Goal: Task Accomplishment & Management: Manage account settings

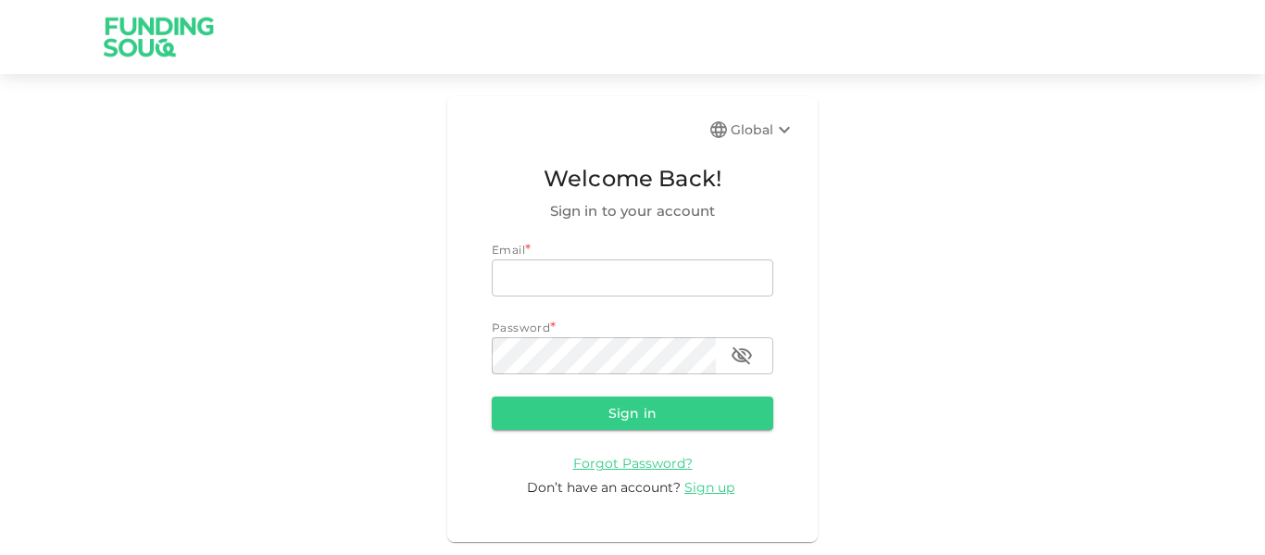
type input "mohanad.y.yasin@hotmail.com"
click at [580, 386] on form "Email * email mohanad.y.yasin@hotmail.com email Password * password password Si…" at bounding box center [633, 369] width 282 height 257
click at [576, 408] on button "Sign in" at bounding box center [633, 412] width 282 height 33
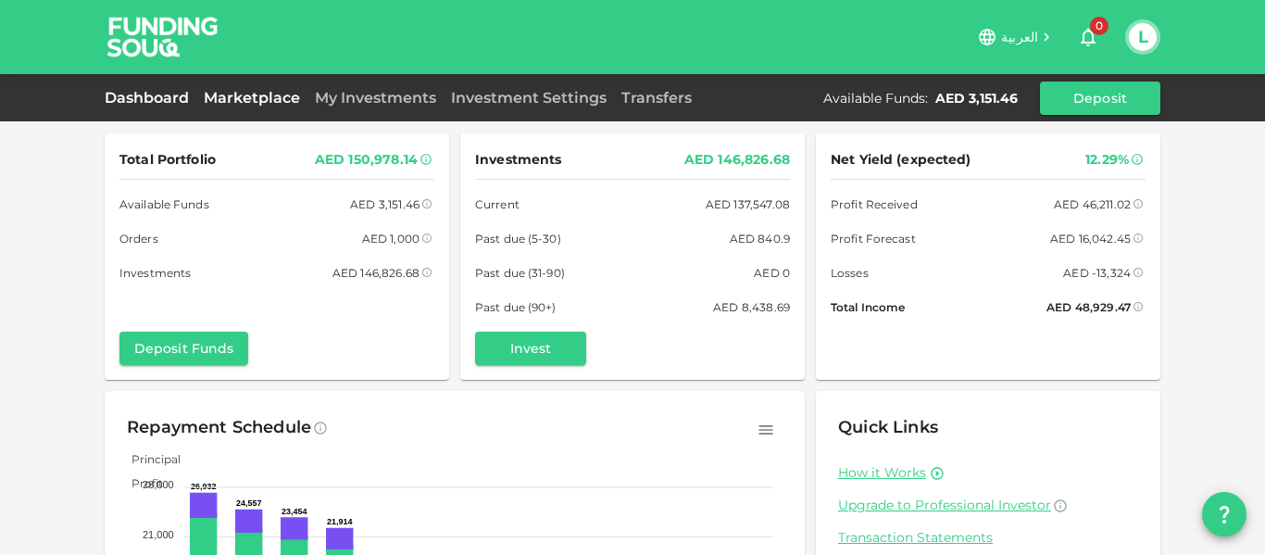
click at [237, 102] on link "Marketplace" at bounding box center [251, 98] width 111 height 18
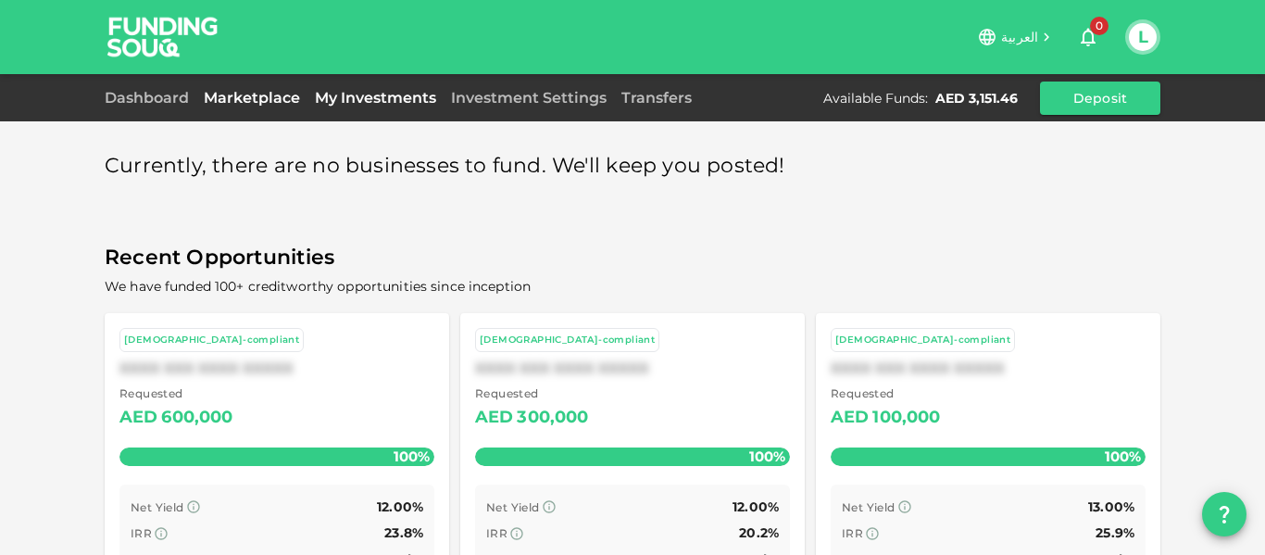
click at [349, 104] on link "My Investments" at bounding box center [376, 98] width 136 height 18
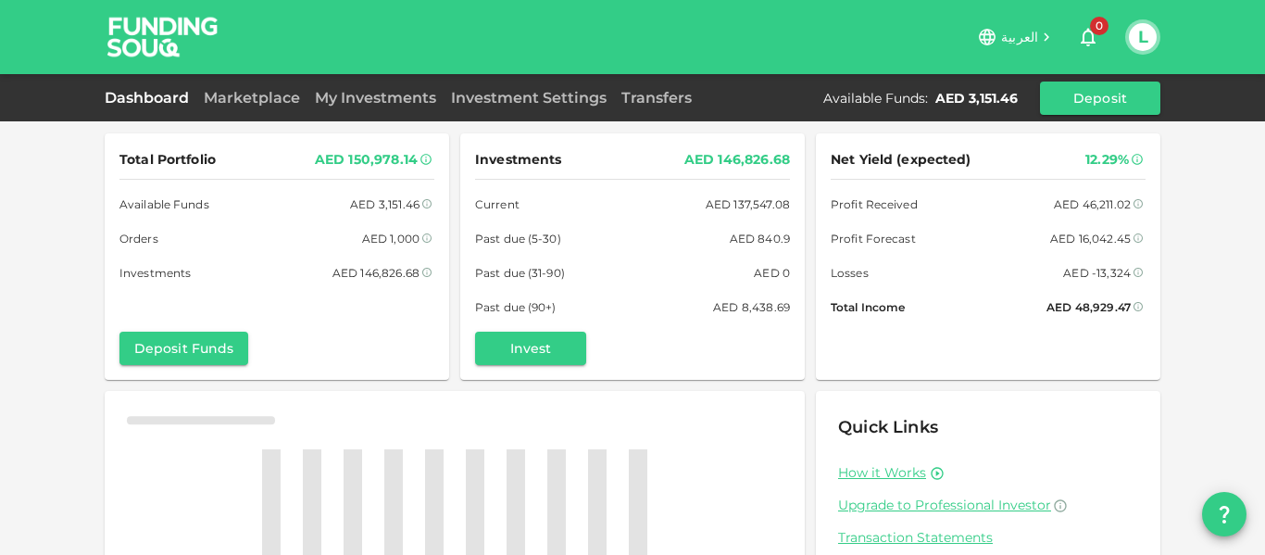
click at [261, 108] on div "Marketplace" at bounding box center [251, 98] width 111 height 22
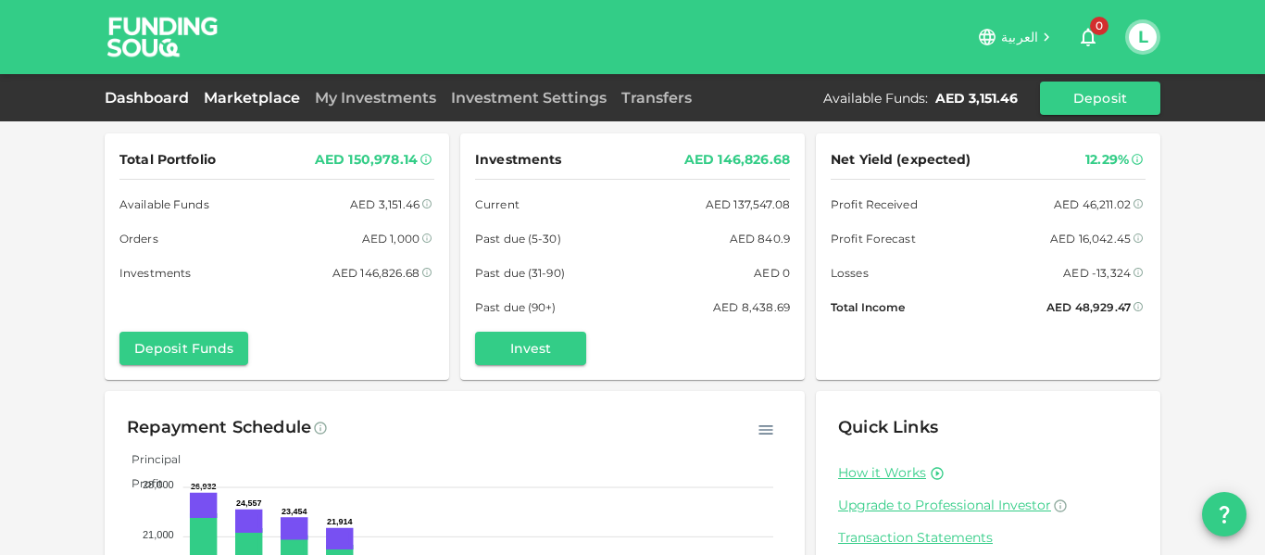
click at [262, 103] on link "Marketplace" at bounding box center [251, 98] width 111 height 18
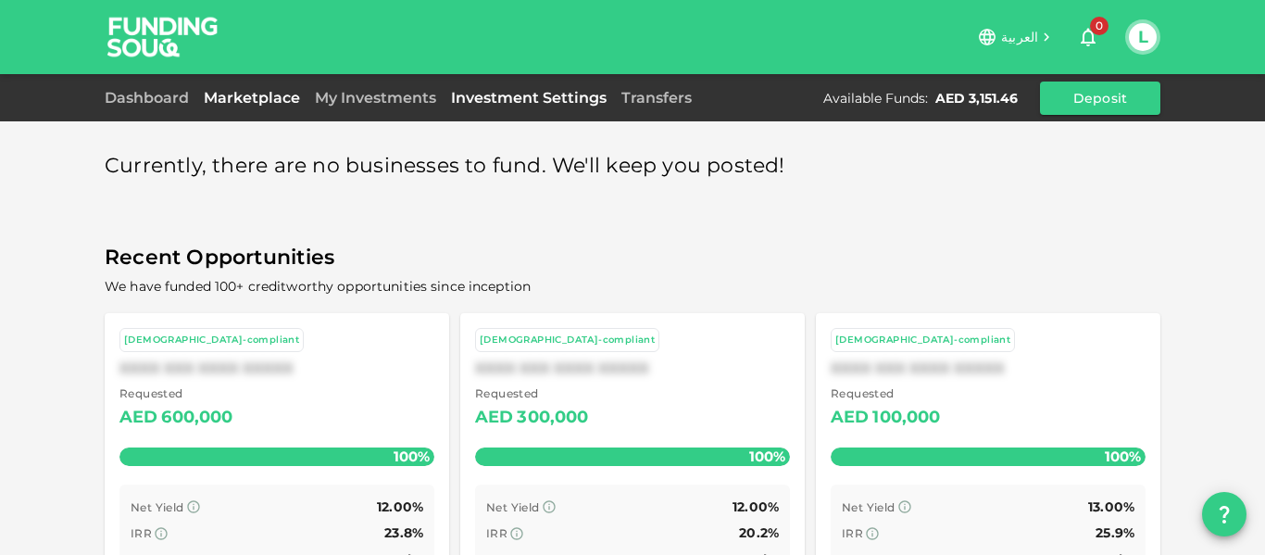
click at [471, 101] on link "Investment Settings" at bounding box center [529, 98] width 170 height 18
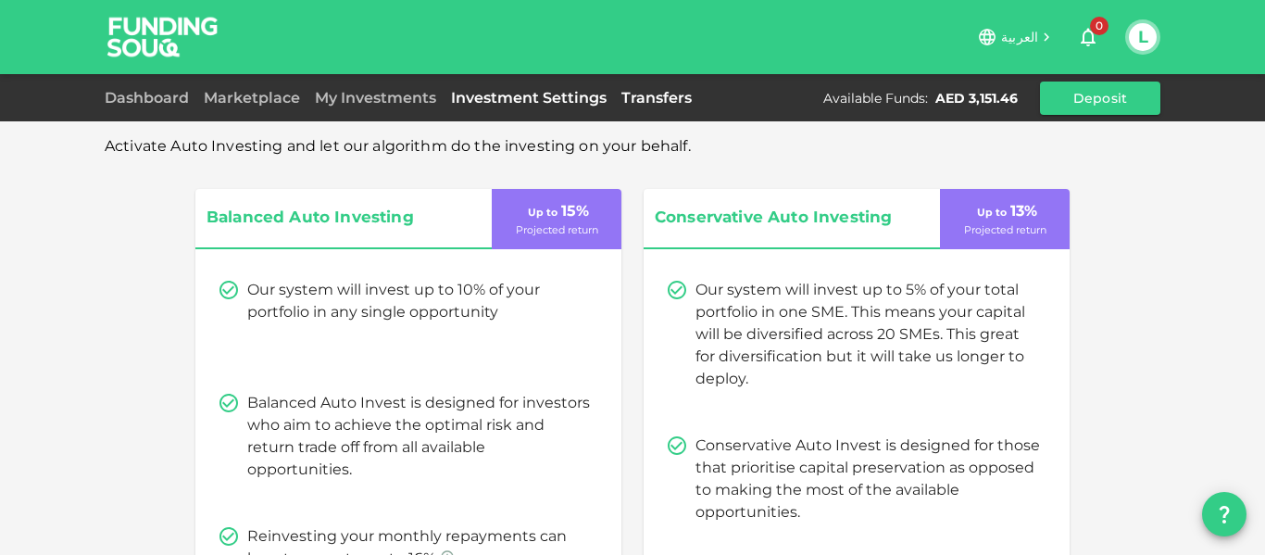
click at [650, 93] on link "Transfers" at bounding box center [656, 98] width 85 height 18
